Goal: Task Accomplishment & Management: Manage account settings

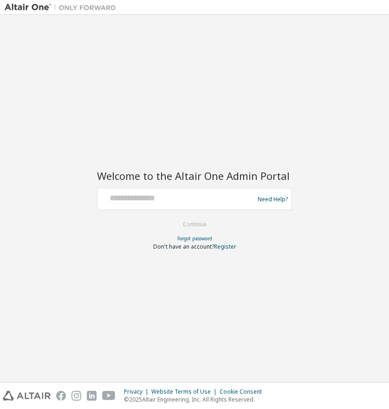
click at [170, 204] on div at bounding box center [177, 199] width 152 height 18
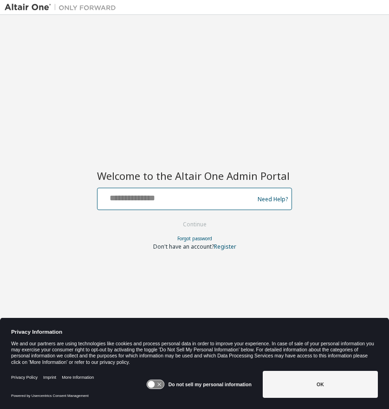
click at [174, 198] on input "text" at bounding box center [177, 196] width 152 height 13
type input "**********"
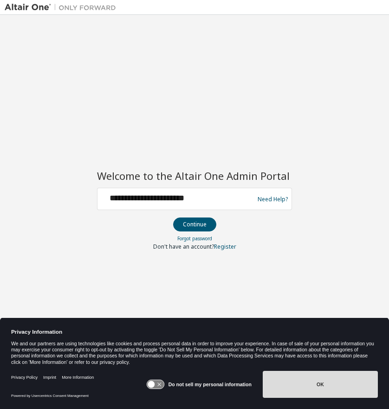
click at [349, 394] on button "OK" at bounding box center [320, 384] width 115 height 27
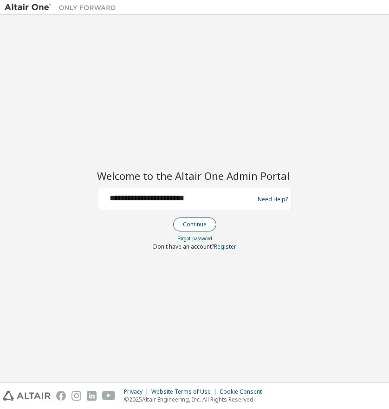
click at [202, 224] on button "Continue" at bounding box center [194, 224] width 43 height 14
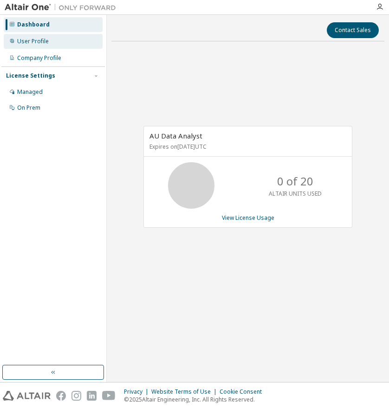
click at [28, 37] on div "User Profile" at bounding box center [53, 41] width 99 height 15
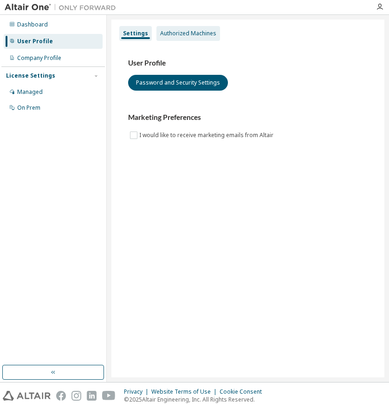
click at [191, 33] on div "Authorized Machines" at bounding box center [188, 33] width 56 height 7
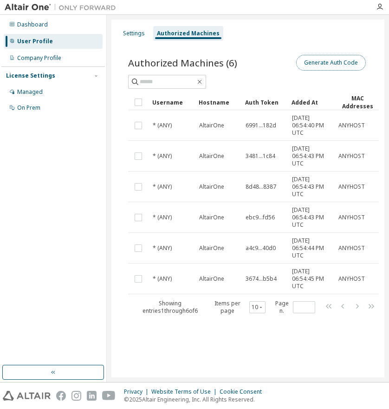
click at [318, 63] on button "Generate Auth Code" at bounding box center [331, 63] width 70 height 16
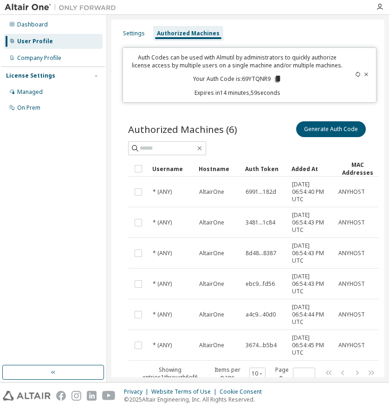
click at [275, 80] on icon at bounding box center [277, 79] width 5 height 7
click at [379, 7] on icon "button" at bounding box center [379, 6] width 7 height 7
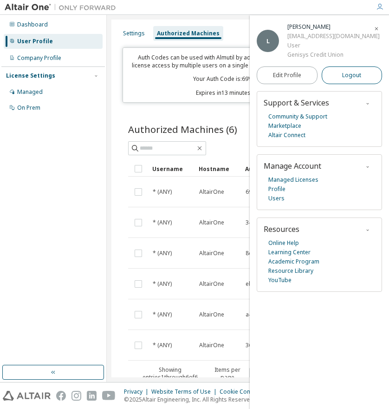
click at [357, 72] on span "Logout" at bounding box center [351, 75] width 19 height 9
